Goal: Information Seeking & Learning: Learn about a topic

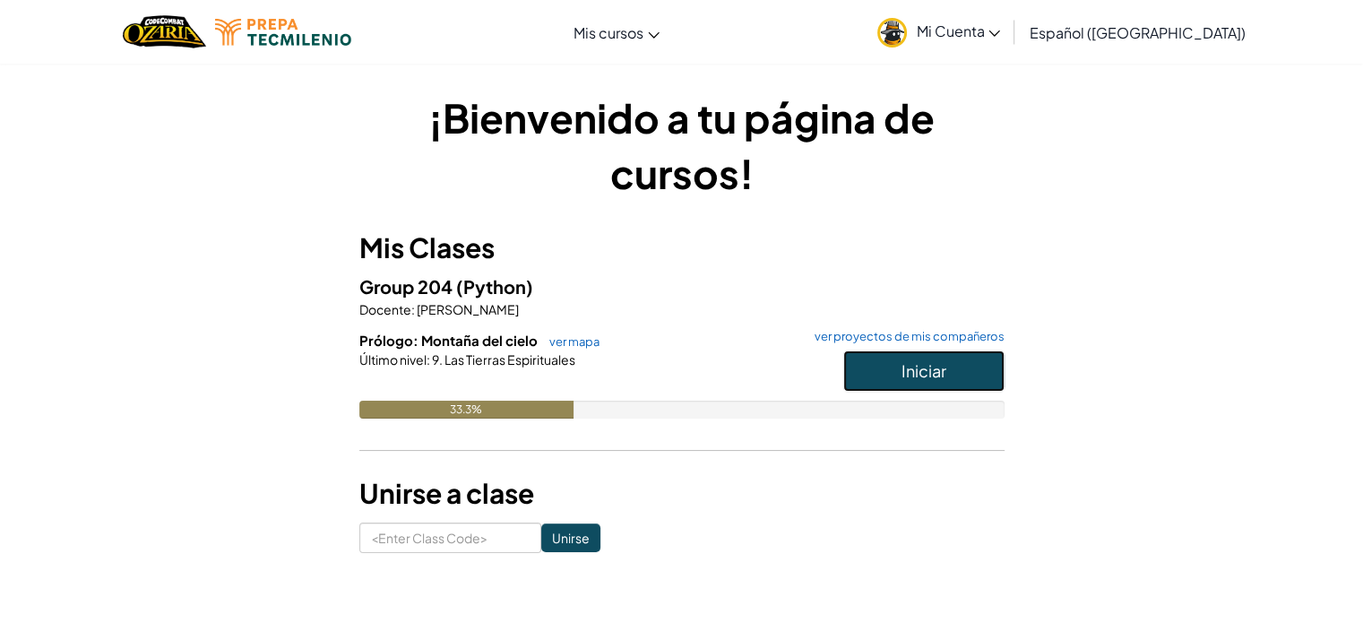
click at [886, 359] on button "Iniciar" at bounding box center [924, 371] width 161 height 41
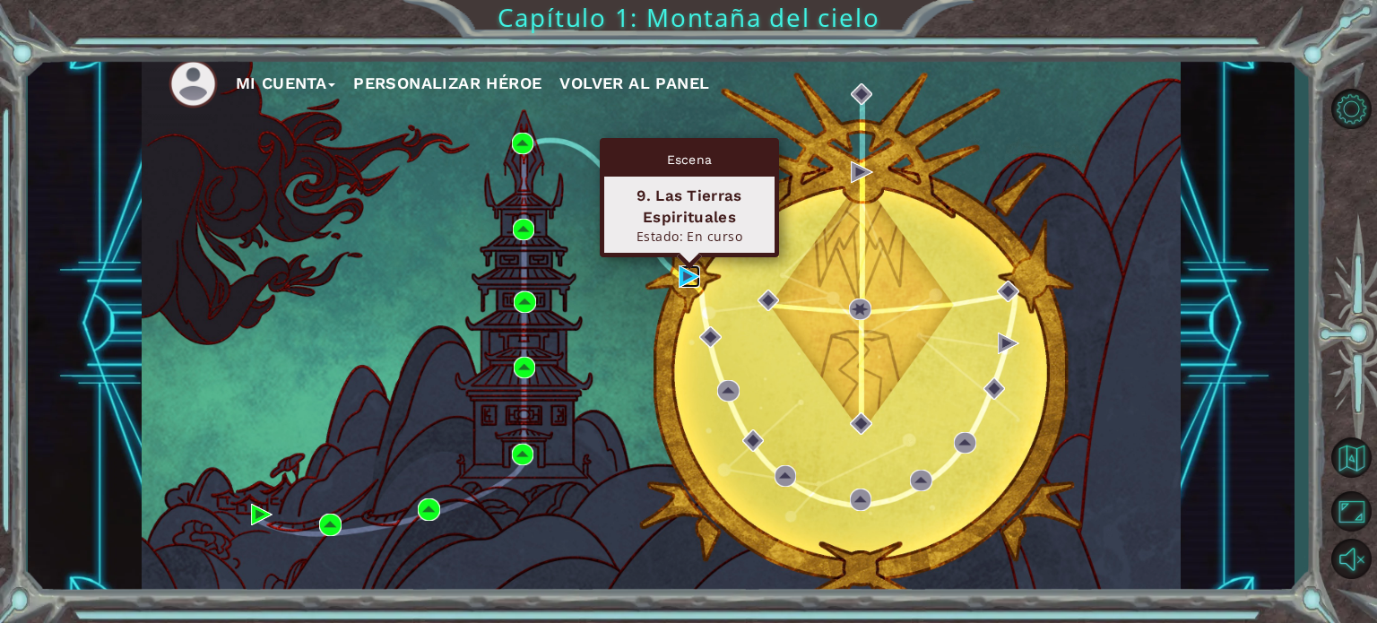
click at [685, 273] on img at bounding box center [690, 276] width 22 height 22
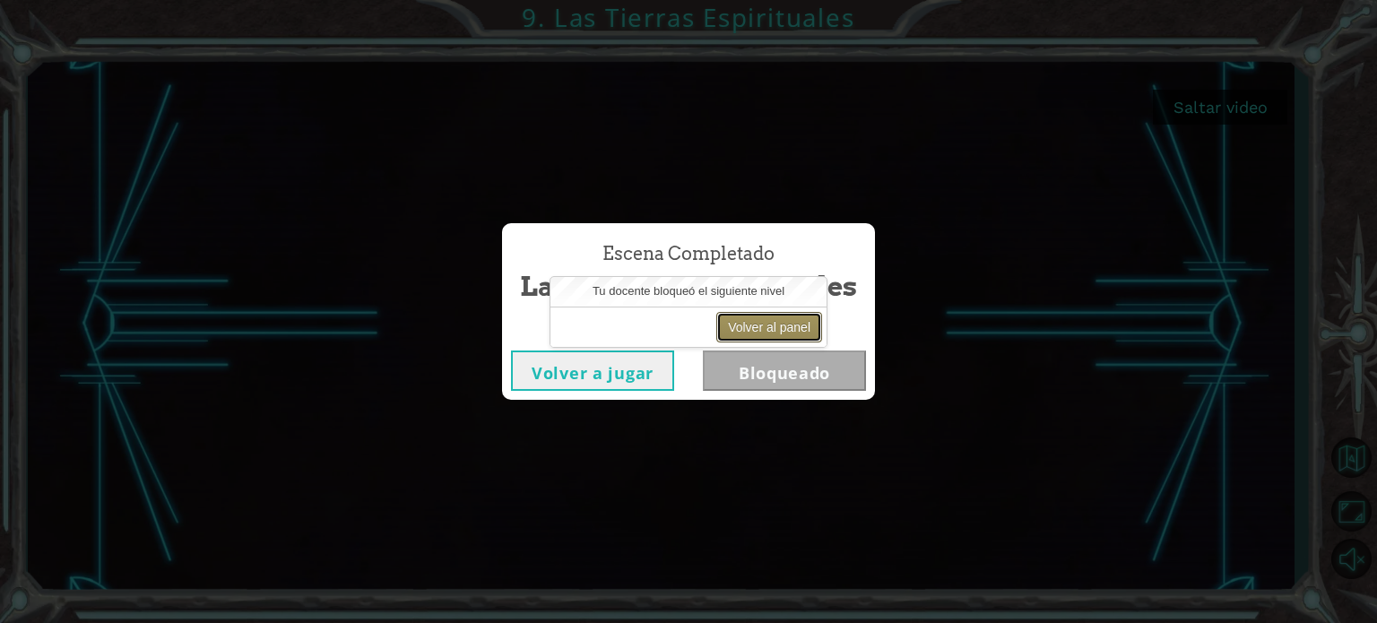
click at [783, 322] on button "Volver al panel" at bounding box center [769, 327] width 106 height 30
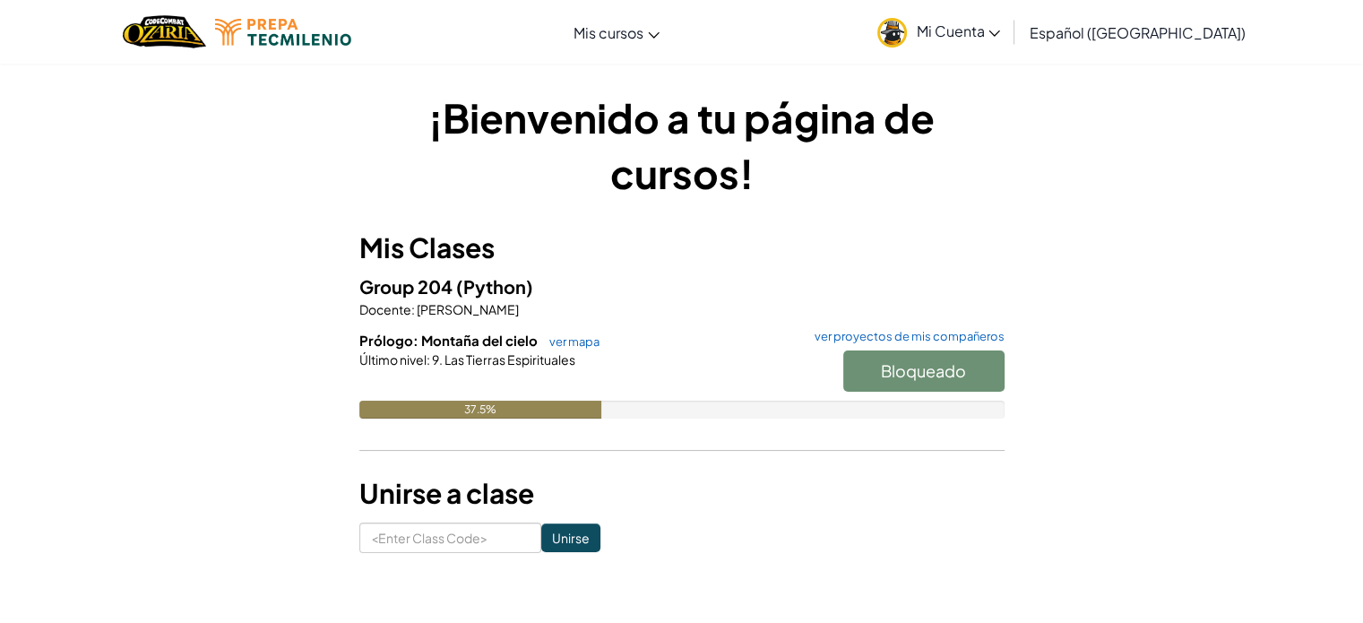
click at [991, 25] on span "Mi Cuenta" at bounding box center [958, 31] width 84 height 19
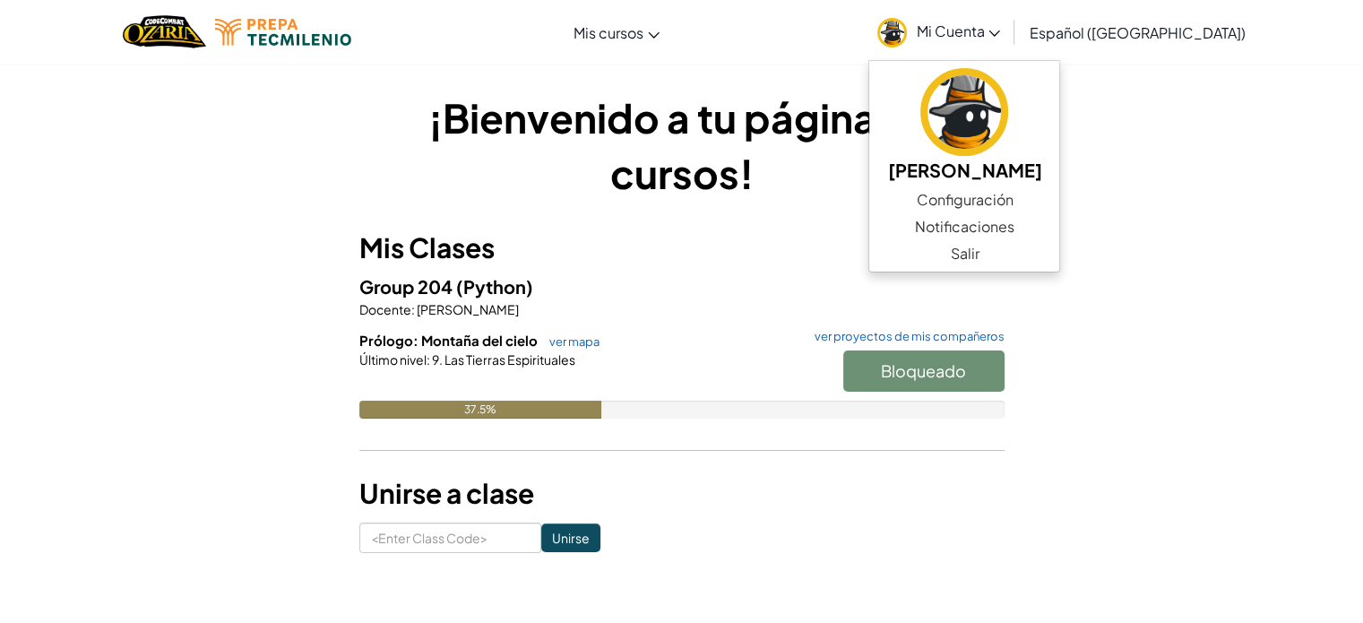
click at [879, 42] on div "[MEDICAL_DATA] la navigación Mis cursos Aula de Ozaria Aula de CodeCombat E-spo…" at bounding box center [682, 32] width 1372 height 64
